Goal: Task Accomplishment & Management: Use online tool/utility

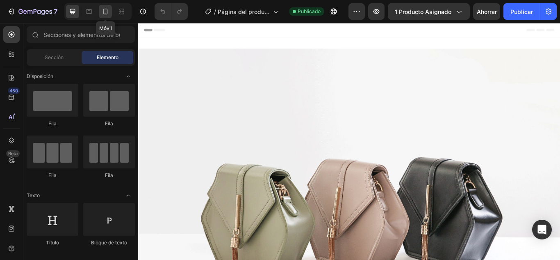
click at [104, 11] on icon at bounding box center [105, 11] width 8 height 8
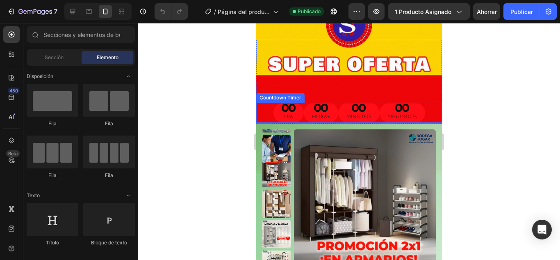
click at [315, 112] on p "HORAS" at bounding box center [321, 116] width 18 height 9
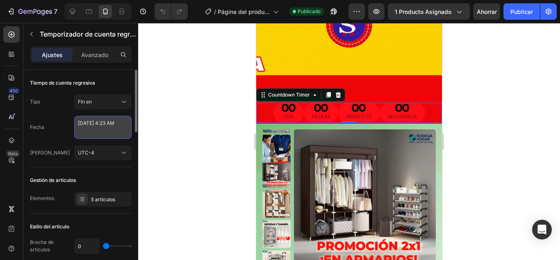
click at [101, 125] on textarea "[DATE] 4:23 AM" at bounding box center [102, 127] width 57 height 23
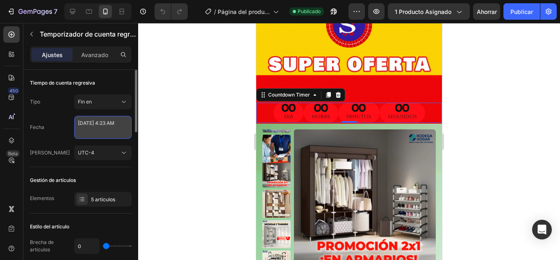
select select "4"
select select "23"
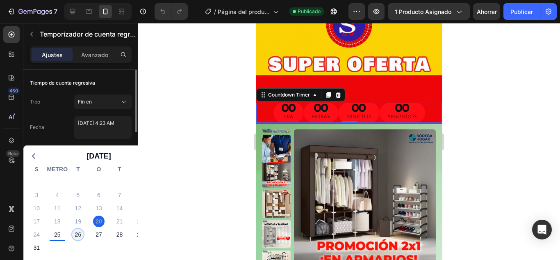
click at [77, 233] on font "26" at bounding box center [78, 234] width 7 height 7
type textarea "[DATE] 4:23 AM"
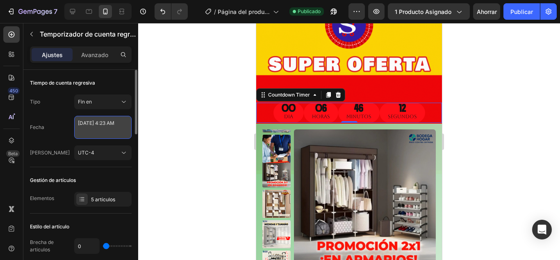
select select "4"
select select "23"
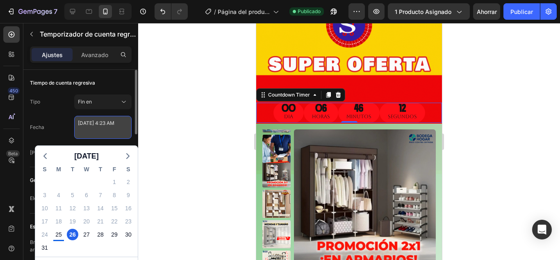
click at [99, 121] on textarea "[DATE] 4:23 AM" at bounding box center [102, 127] width 57 height 23
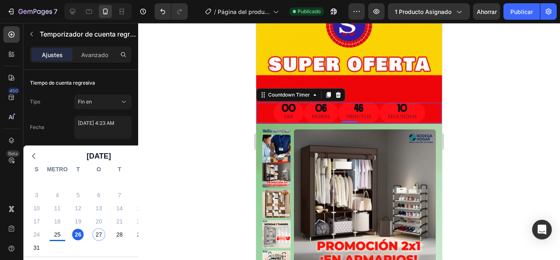
click at [96, 235] on font "27" at bounding box center [99, 234] width 7 height 7
type textarea "[DATE] 4:23 AM"
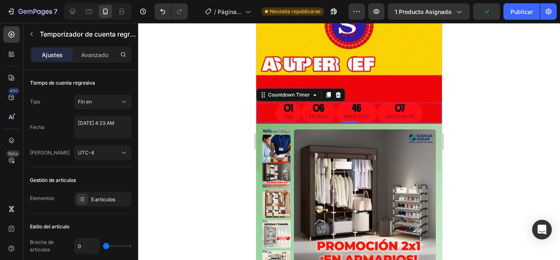
click at [203, 157] on div at bounding box center [349, 141] width 422 height 237
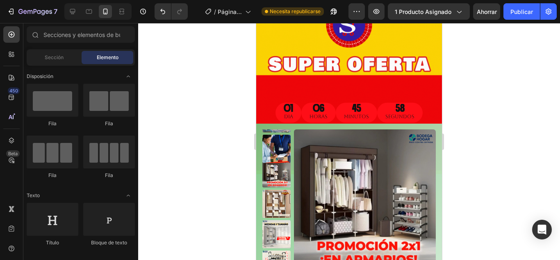
click at [475, 72] on div at bounding box center [349, 141] width 422 height 237
click at [519, 14] on font "Publicar" at bounding box center [522, 11] width 23 height 7
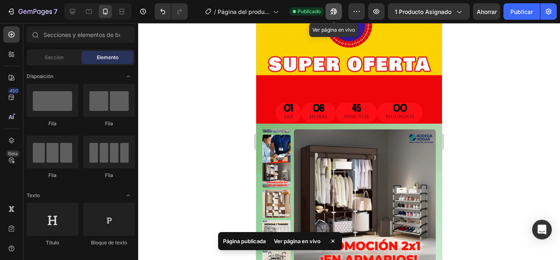
click at [332, 12] on icon "button" at bounding box center [332, 13] width 2 height 2
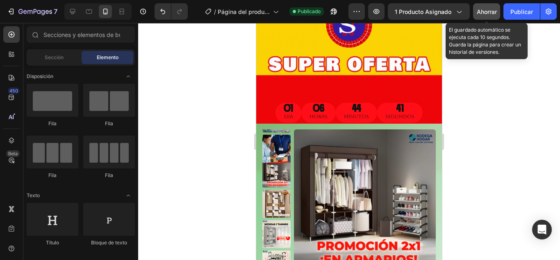
click at [483, 11] on font "Ahorrar" at bounding box center [487, 11] width 20 height 7
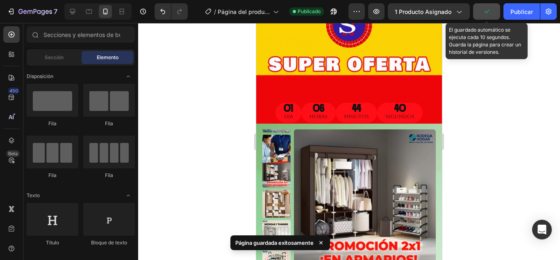
click at [483, 11] on icon "button" at bounding box center [487, 11] width 8 height 8
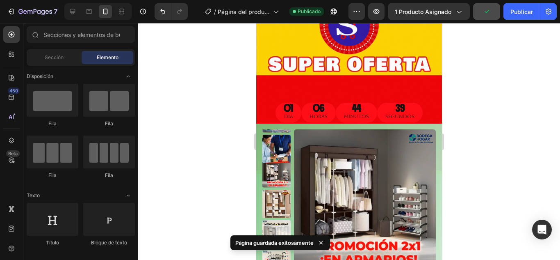
click at [195, 64] on div at bounding box center [349, 141] width 422 height 237
